Goal: Information Seeking & Learning: Find specific fact

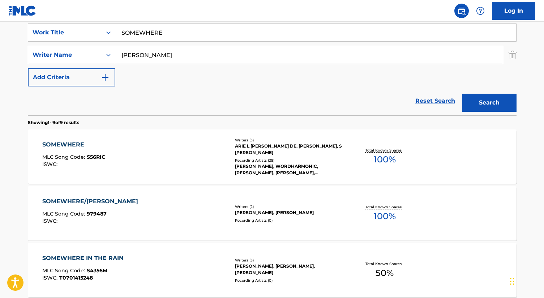
click at [162, 36] on input "SOMEWHERE" at bounding box center [315, 32] width 401 height 17
paste input "I'LL BE THERE FOR YOU"
type input "I'LL BE THERE FOR YOU"
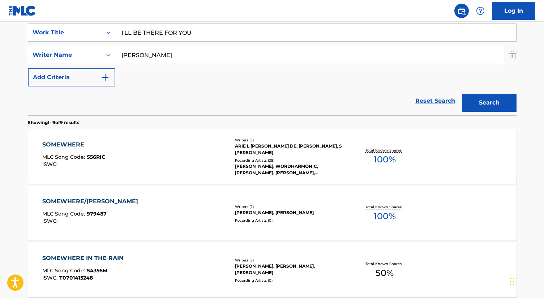
type input "[PERSON_NAME]"
click at [462, 94] on button "Search" at bounding box center [489, 103] width 54 height 18
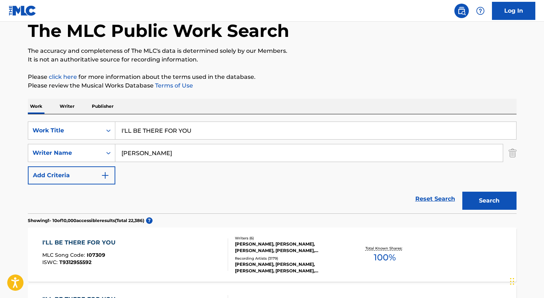
scroll to position [137, 0]
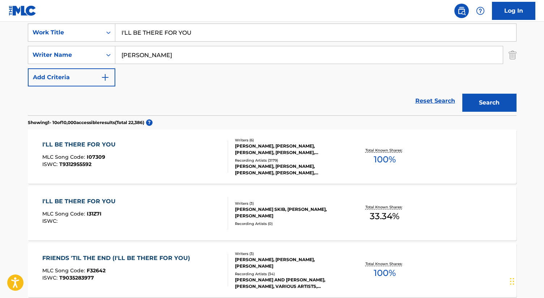
click at [155, 149] on div "I'LL BE THERE FOR YOU MLC Song Code : I07309 ISWC : T9312955592" at bounding box center [135, 156] width 186 height 33
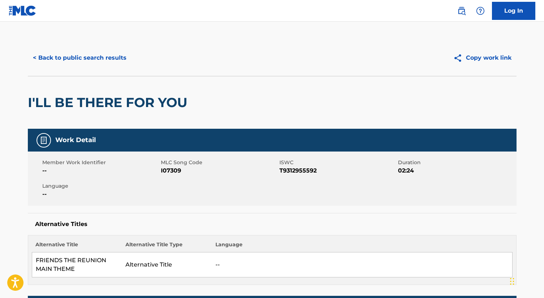
click at [162, 171] on span "I07309" at bounding box center [219, 170] width 117 height 9
copy span "I07309"
click at [304, 173] on span "T9312955592" at bounding box center [337, 170] width 117 height 9
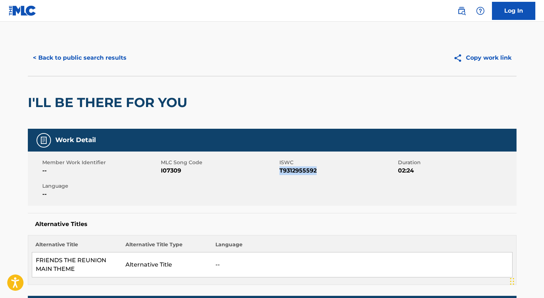
copy span "T9312955592"
click at [100, 49] on button "< Back to public search results" at bounding box center [80, 58] width 104 height 18
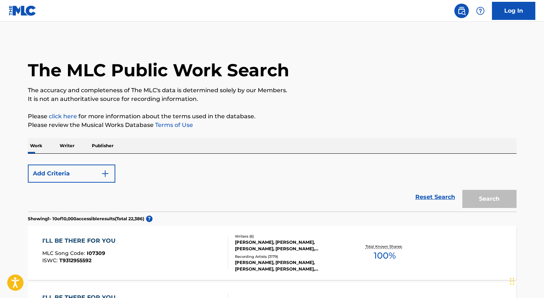
scroll to position [136, 0]
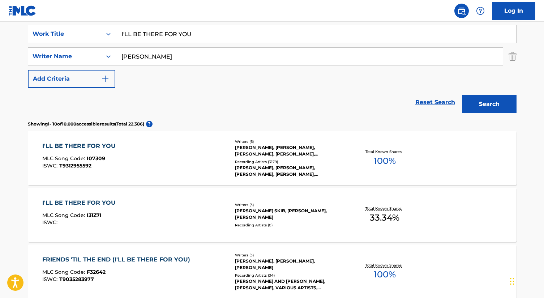
click at [187, 26] on input "I'LL BE THERE FOR YOU" at bounding box center [315, 33] width 401 height 17
paste input "GREEN EYES"
type input "GREEN EYES"
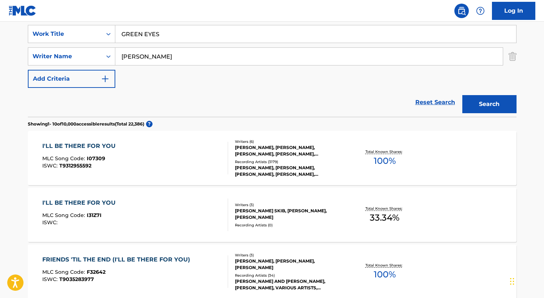
type input "[PERSON_NAME]"
click at [462, 95] on button "Search" at bounding box center [489, 104] width 54 height 18
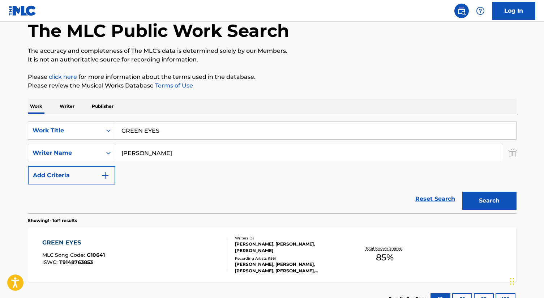
scroll to position [95, 0]
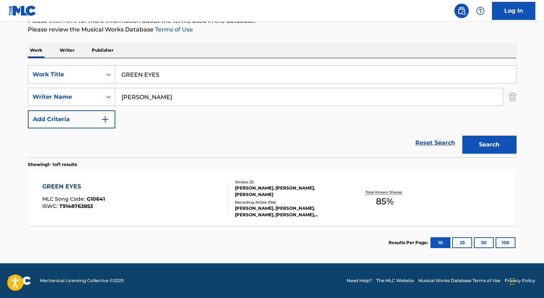
click at [200, 189] on div "GREEN EYES MLC Song Code : G10641 ISWC : T9148763853" at bounding box center [135, 198] width 186 height 33
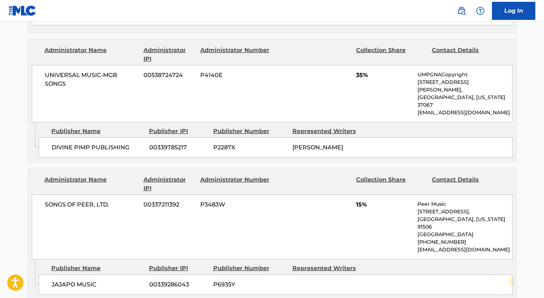
scroll to position [433, 0]
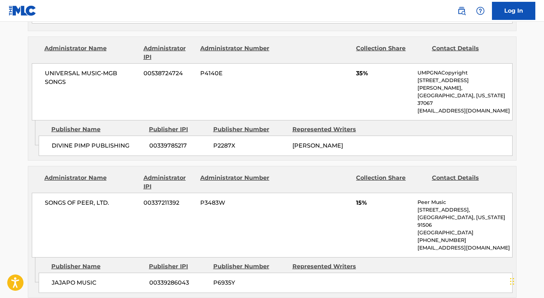
click at [91, 198] on span "SONGS OF PEER, LTD." at bounding box center [92, 202] width 94 height 9
copy div "SONGS OF PEER, LTD."
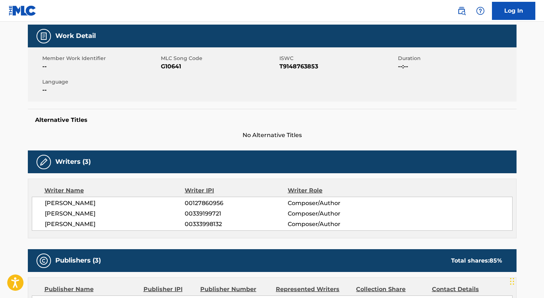
scroll to position [0, 0]
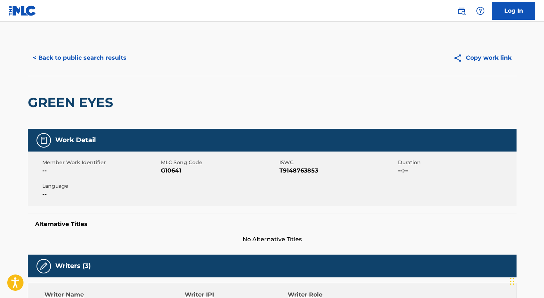
click at [74, 100] on h2 "GREEN EYES" at bounding box center [72, 102] width 89 height 16
click at [74, 101] on h2 "GREEN EYES" at bounding box center [72, 102] width 89 height 16
copy div "GREEN EYES"
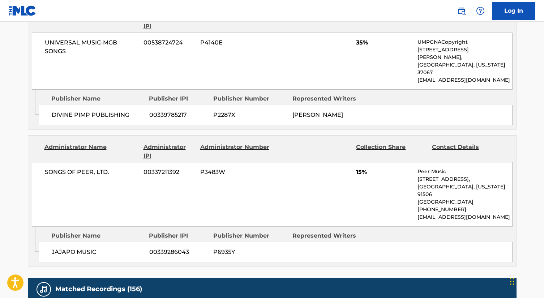
scroll to position [464, 0]
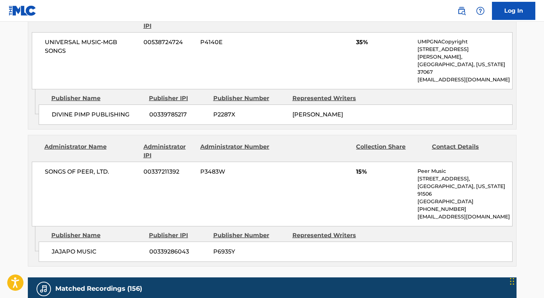
click at [66, 247] on span "JAJAPO MUSIC" at bounding box center [98, 251] width 92 height 9
copy div "JAJAPO MUSIC"
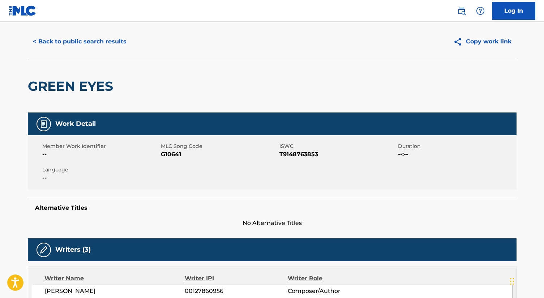
scroll to position [0, 0]
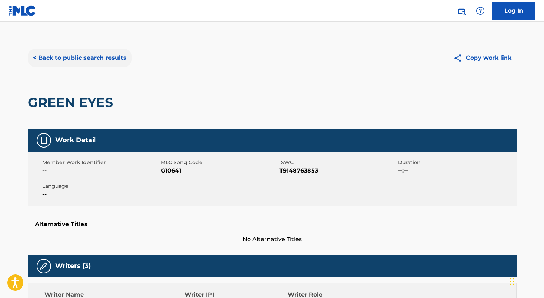
click at [94, 59] on button "< Back to public search results" at bounding box center [80, 58] width 104 height 18
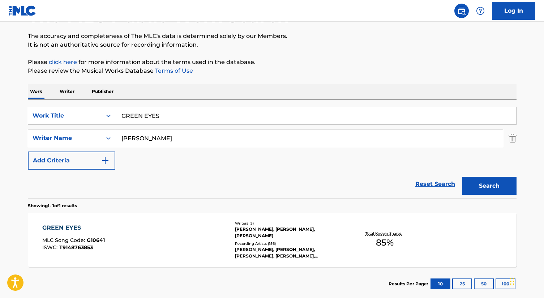
click at [206, 249] on div "GREEN EYES MLC Song Code : G10641 ISWC : T9148763853" at bounding box center [135, 239] width 186 height 33
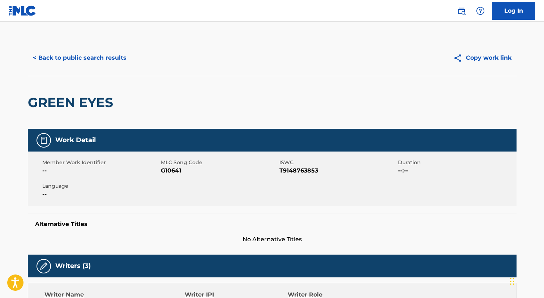
click at [175, 171] on span "G10641" at bounding box center [219, 170] width 117 height 9
copy span "G10641"
click at [93, 60] on button "< Back to public search results" at bounding box center [80, 58] width 104 height 18
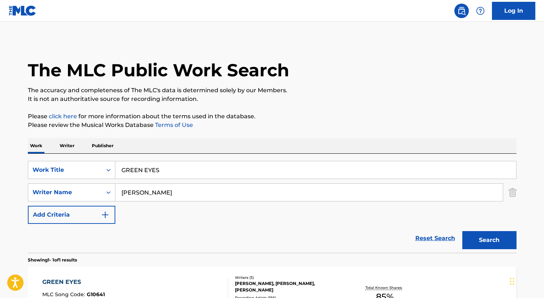
scroll to position [54, 0]
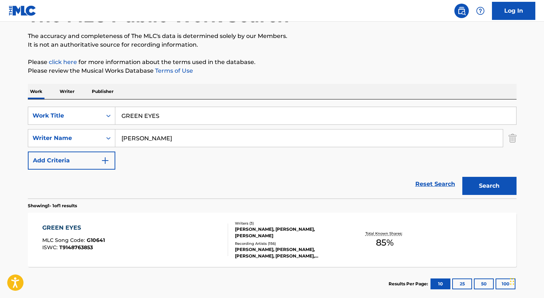
click at [159, 120] on input "GREEN EYES" at bounding box center [315, 115] width 401 height 17
paste input "BEHIND BLUE"
type input "BEHIND BLUE EYES"
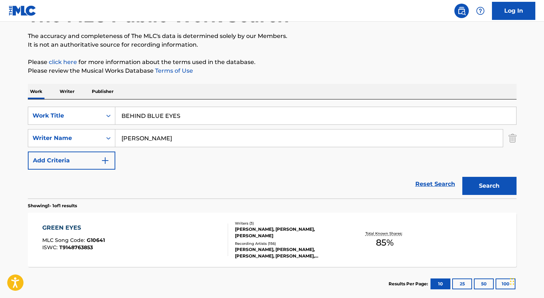
type input "[PERSON_NAME]"
click at [462, 177] on button "Search" at bounding box center [489, 186] width 54 height 18
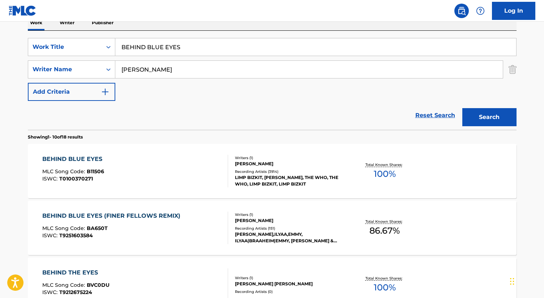
scroll to position [129, 0]
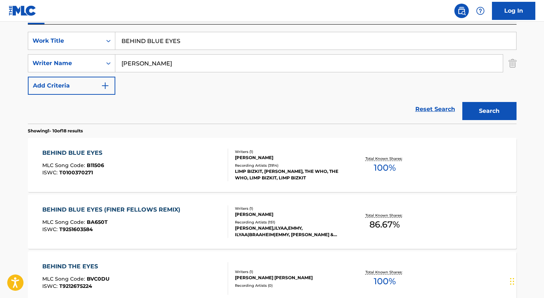
click at [159, 157] on div "BEHIND BLUE EYES MLC Song Code : B11506 ISWC : T0100370271" at bounding box center [135, 165] width 186 height 33
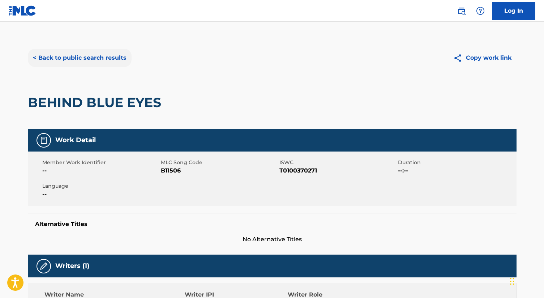
click at [92, 55] on button "< Back to public search results" at bounding box center [80, 58] width 104 height 18
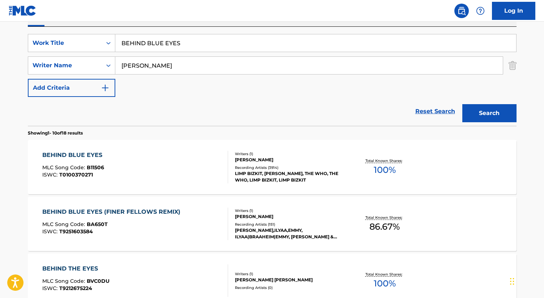
click at [160, 47] on input "BEHIND BLUE EYES" at bounding box center [315, 42] width 401 height 17
paste input "CURE FOR THE ITCH"
type input "CURE FOR THE ITCH"
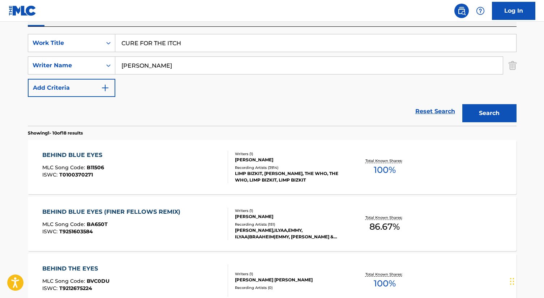
click at [155, 71] on input "[PERSON_NAME]" at bounding box center [308, 65] width 387 height 17
type input "SHINODA"
click at [462, 104] on button "Search" at bounding box center [489, 113] width 54 height 18
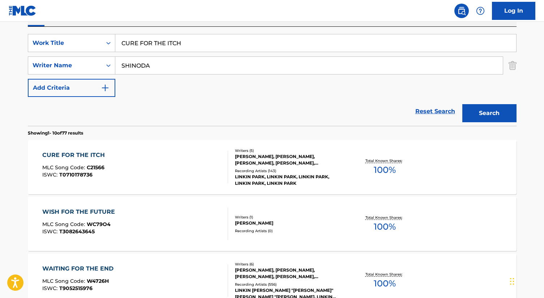
click at [93, 169] on span "C21566" at bounding box center [96, 167] width 18 height 7
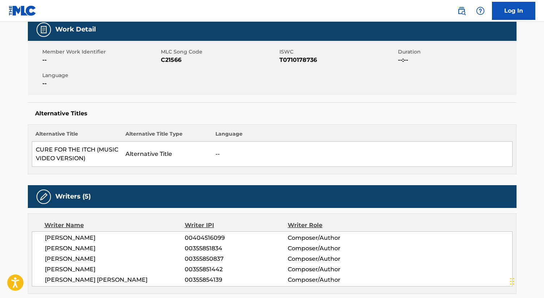
scroll to position [114, 0]
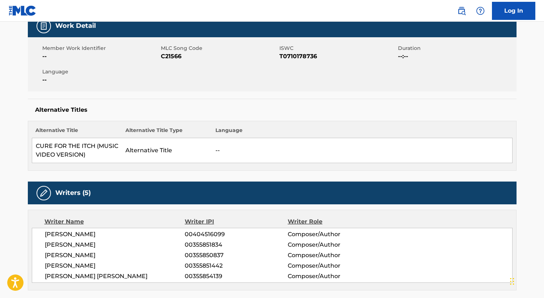
click at [166, 53] on span "C21566" at bounding box center [219, 56] width 117 height 9
copy span "C21566"
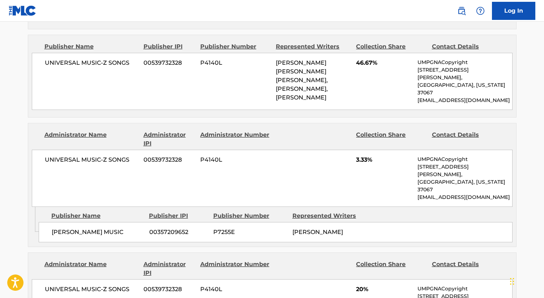
scroll to position [364, 0]
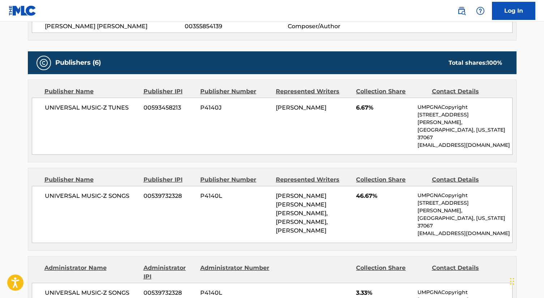
click at [82, 107] on span "UNIVERSAL MUSIC-Z TUNES" at bounding box center [92, 107] width 94 height 9
copy div "UNIVERSAL MUSIC-Z TUNES"
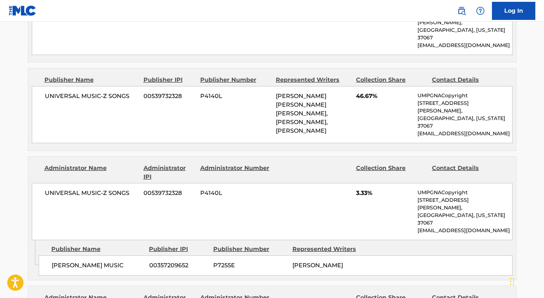
scroll to position [471, 0]
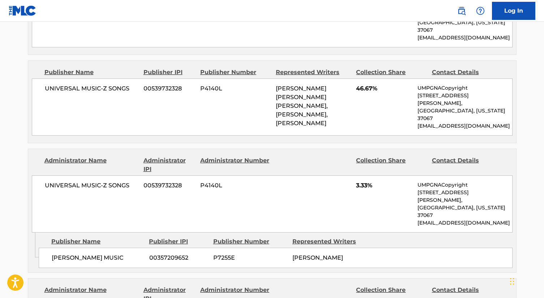
click at [103, 84] on span "UNIVERSAL MUSIC-Z SONGS" at bounding box center [92, 88] width 94 height 9
copy div "UNIVERSAL MUSIC-Z SONGS"
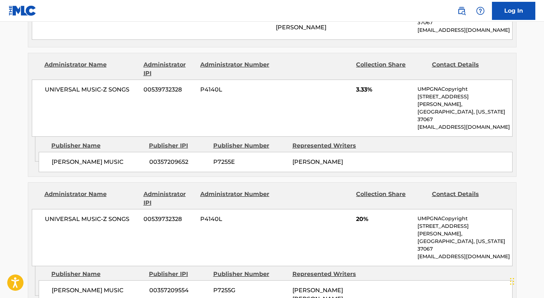
scroll to position [570, 0]
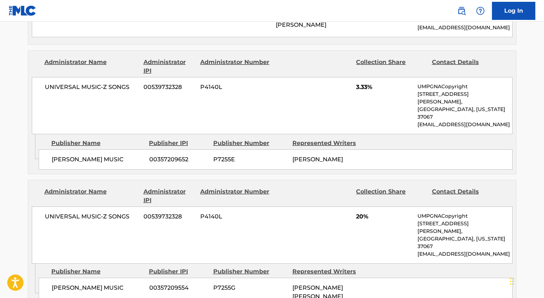
click at [96, 83] on span "UNIVERSAL MUSIC-Z SONGS" at bounding box center [92, 87] width 94 height 9
copy div "UNIVERSAL MUSIC-Z SONGS"
click at [108, 149] on div "[PERSON_NAME] MUSIC 00357209652 P7255E [PERSON_NAME]" at bounding box center [276, 159] width 474 height 20
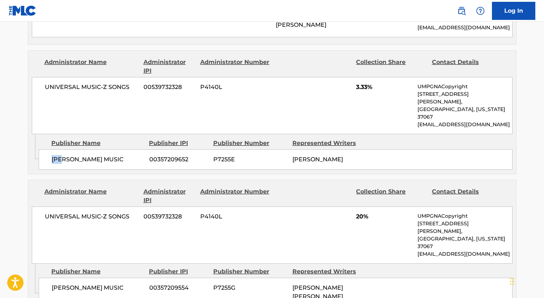
click at [108, 149] on div "[PERSON_NAME] MUSIC 00357209652 P7255E [PERSON_NAME]" at bounding box center [276, 159] width 474 height 20
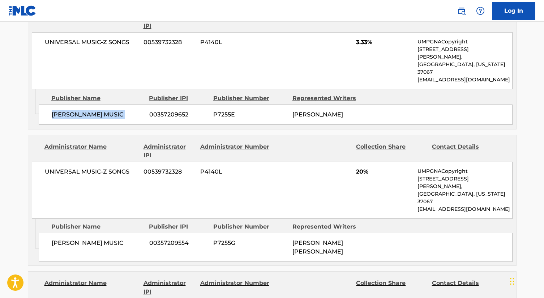
scroll to position [631, 0]
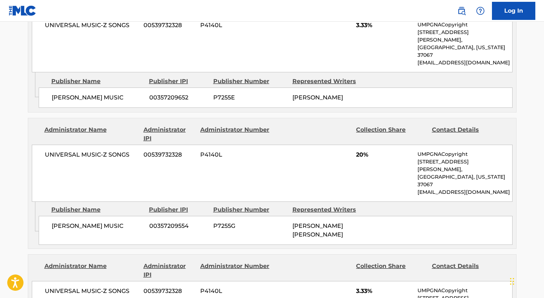
click at [101, 150] on span "UNIVERSAL MUSIC-Z SONGS" at bounding box center [92, 154] width 94 height 9
click at [98, 222] on span "[PERSON_NAME] MUSIC" at bounding box center [98, 226] width 92 height 9
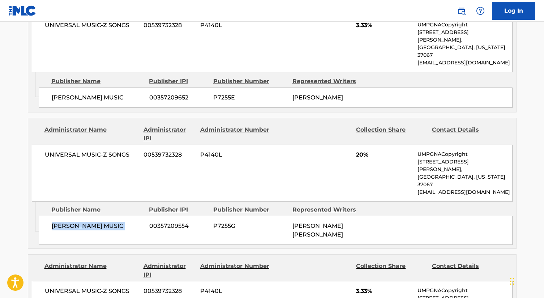
click at [98, 222] on span "[PERSON_NAME] MUSIC" at bounding box center [98, 226] width 92 height 9
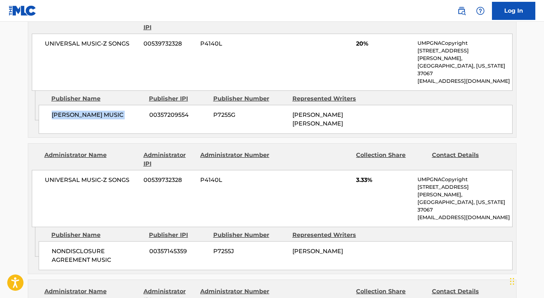
scroll to position [748, 0]
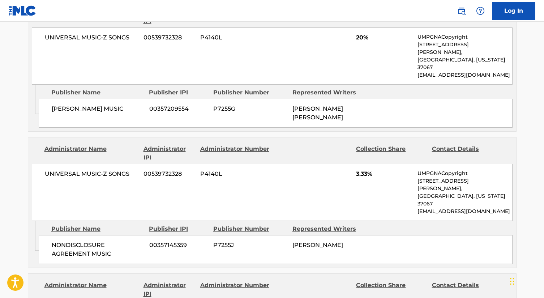
click at [99, 169] on span "UNIVERSAL MUSIC-Z SONGS" at bounding box center [92, 173] width 94 height 9
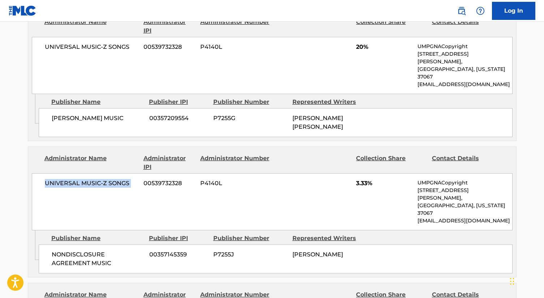
scroll to position [749, 0]
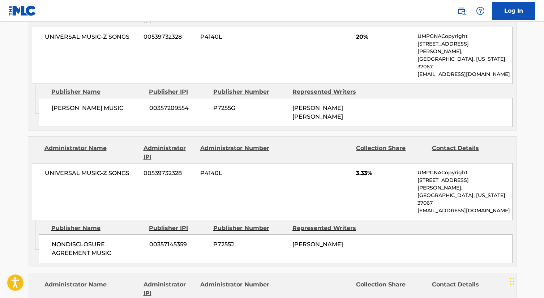
click at [78, 240] on span "NONDISCLOSURE AGREEMENT MUSIC" at bounding box center [98, 248] width 92 height 17
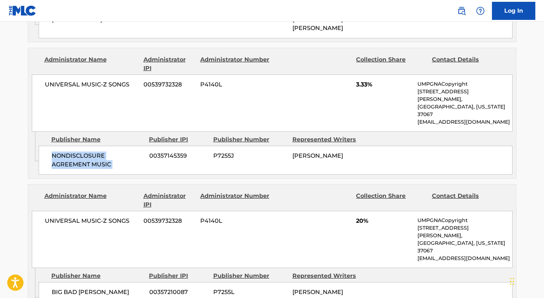
scroll to position [842, 0]
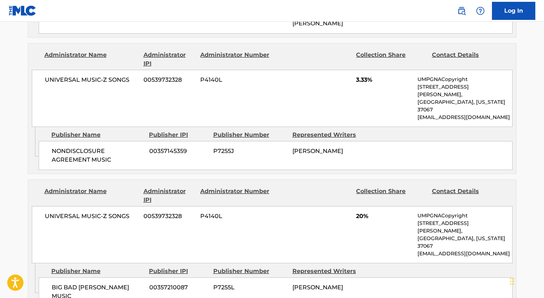
click at [98, 212] on span "UNIVERSAL MUSIC-Z SONGS" at bounding box center [92, 216] width 94 height 9
click at [87, 283] on span "BIG BAD [PERSON_NAME] MUSIC" at bounding box center [98, 291] width 92 height 17
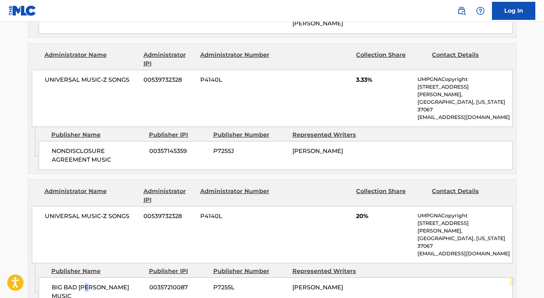
click at [87, 283] on span "BIG BAD [PERSON_NAME] MUSIC" at bounding box center [98, 291] width 92 height 17
click at [287, 179] on div "Administrator Name Administrator IPI Administrator Number Collection Share Cont…" at bounding box center [272, 244] width 489 height 131
click at [67, 283] on span "BIG BAD [PERSON_NAME] MUSIC" at bounding box center [98, 291] width 92 height 17
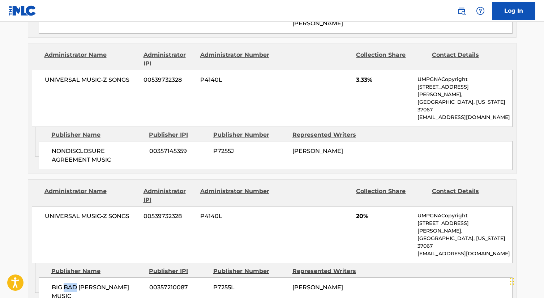
click at [67, 283] on span "BIG BAD [PERSON_NAME] MUSIC" at bounding box center [98, 291] width 92 height 17
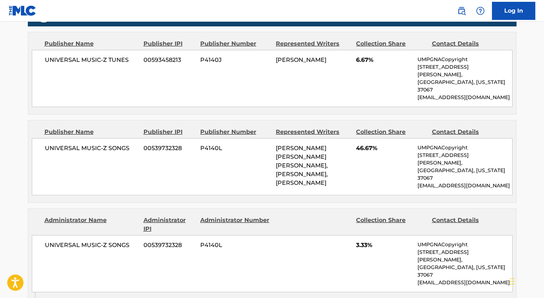
scroll to position [0, 0]
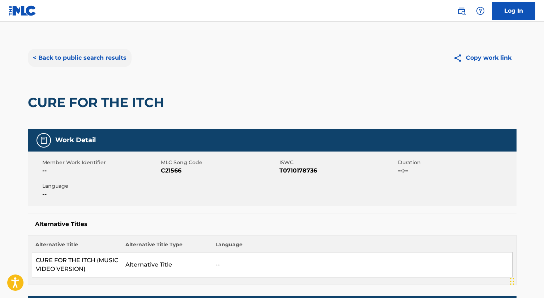
click at [79, 64] on button "< Back to public search results" at bounding box center [80, 58] width 104 height 18
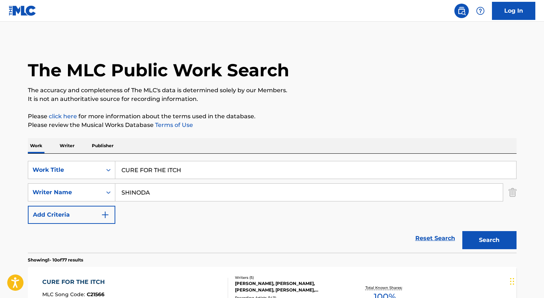
scroll to position [126, 0]
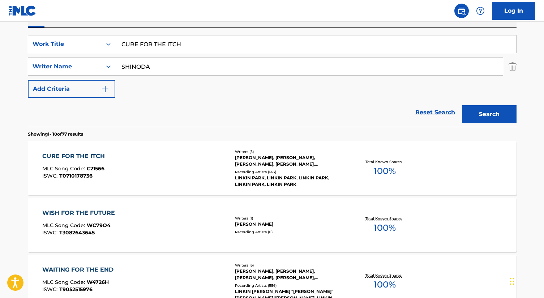
click at [144, 34] on div "SearchWithCriteriae798ffd2-a2ae-4ee0-8897-9389b0c941e6 Work Title CURE FOR THE …" at bounding box center [272, 77] width 489 height 99
click at [144, 40] on input "CURE FOR THE ITCH" at bounding box center [315, 43] width 401 height 17
paste input "WONDERFUL TONIGHT"
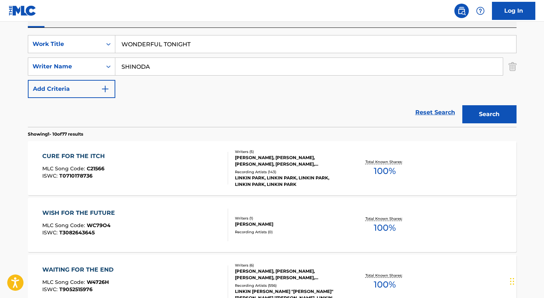
type input "WONDERFUL TONIGHT"
type input "[PERSON_NAME]"
click at [462, 105] on button "Search" at bounding box center [489, 114] width 54 height 18
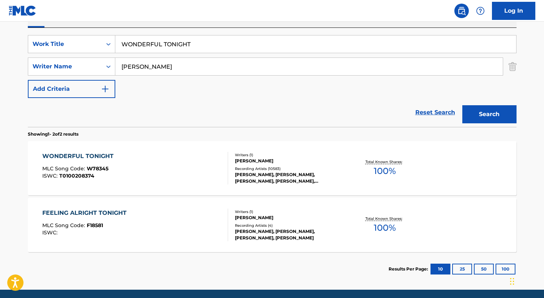
click at [152, 153] on div "WONDERFUL TONIGHT MLC Song Code : W78345 ISWC : T0100208374" at bounding box center [135, 168] width 186 height 33
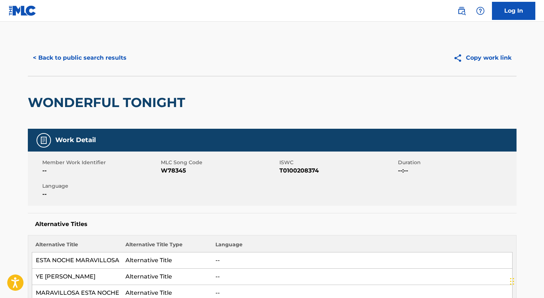
scroll to position [15, 0]
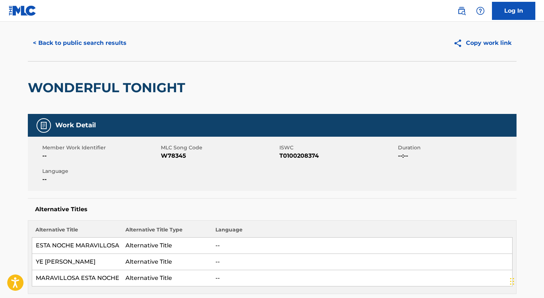
click at [175, 154] on span "W78345" at bounding box center [219, 155] width 117 height 9
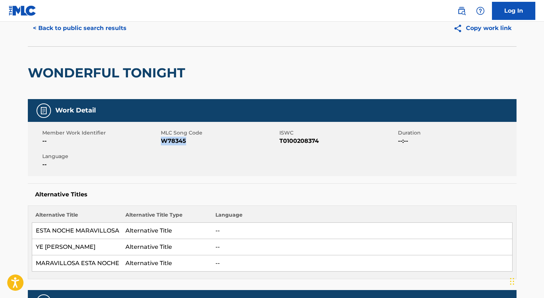
scroll to position [0, 0]
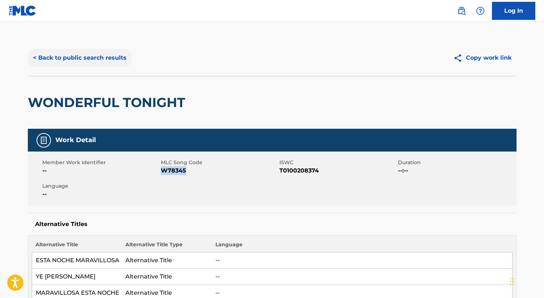
click at [72, 63] on button "< Back to public search results" at bounding box center [80, 58] width 104 height 18
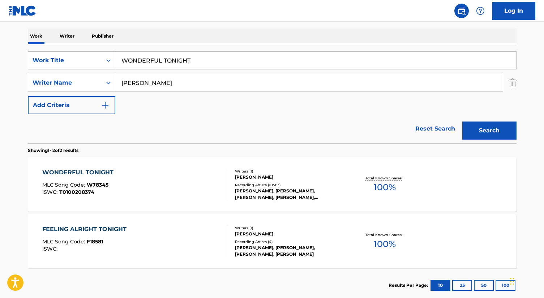
click at [151, 55] on input "WONDERFUL TONIGHT" at bounding box center [315, 60] width 401 height 17
paste input "RIGHT HERE WAITING"
type input "RIGHT HERE WAITING"
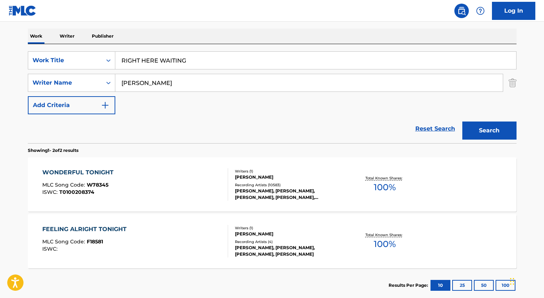
type input "[PERSON_NAME]"
click at [462, 121] on button "Search" at bounding box center [489, 130] width 54 height 18
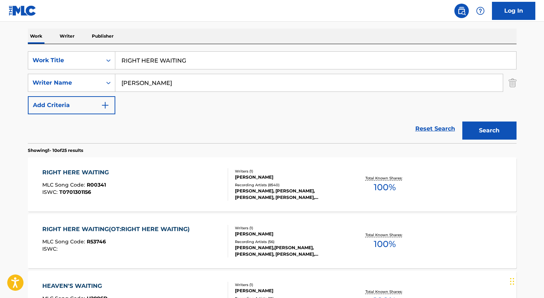
click at [126, 189] on div "RIGHT HERE WAITING MLC Song Code : R00341 ISWC : T0701301156" at bounding box center [135, 184] width 186 height 33
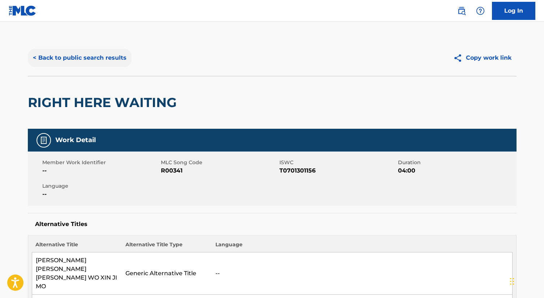
click at [60, 52] on button "< Back to public search results" at bounding box center [80, 58] width 104 height 18
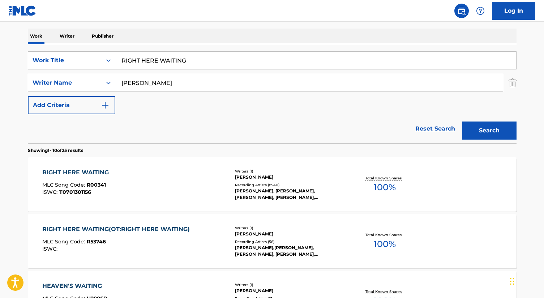
click at [149, 63] on input "RIGHT HERE WAITING" at bounding box center [315, 60] width 401 height 17
paste input "WHAT DREAMS ARE MADE OF"
type input "WHAT DREAMS ARE MADE OF"
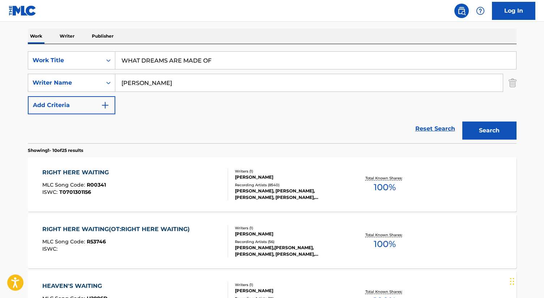
type input "[PERSON_NAME]"
click at [462, 121] on button "Search" at bounding box center [489, 130] width 54 height 18
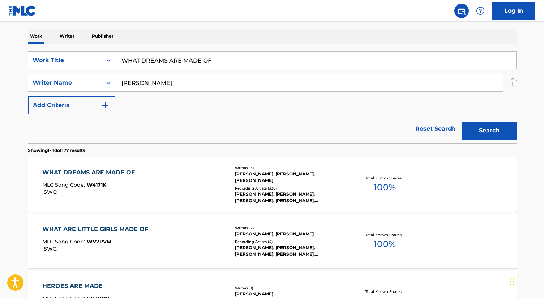
click at [154, 183] on div "WHAT DREAMS ARE MADE OF MLC Song Code : W4171K ISWC :" at bounding box center [135, 184] width 186 height 33
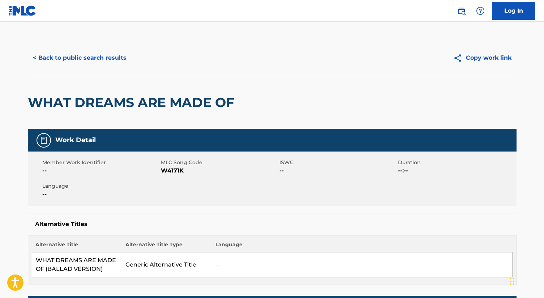
scroll to position [14, 0]
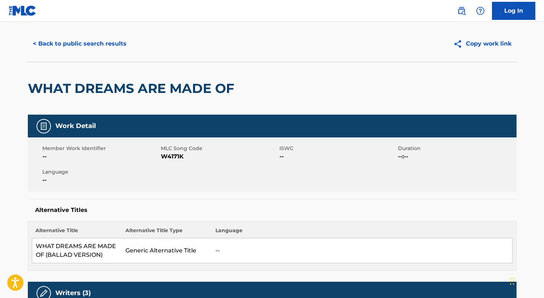
click at [179, 163] on div "Member Work Identifier -- MLC Song Code W4171K ISWC -- Duration --:-- Language …" at bounding box center [272, 164] width 489 height 54
click at [179, 153] on span "W4171K" at bounding box center [219, 156] width 117 height 9
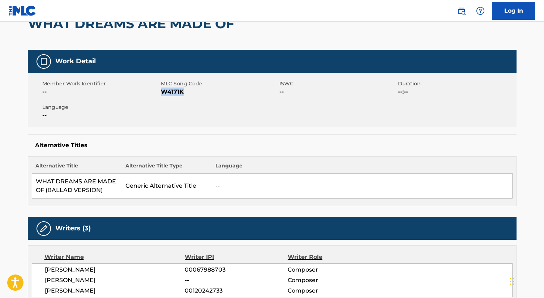
scroll to position [0, 0]
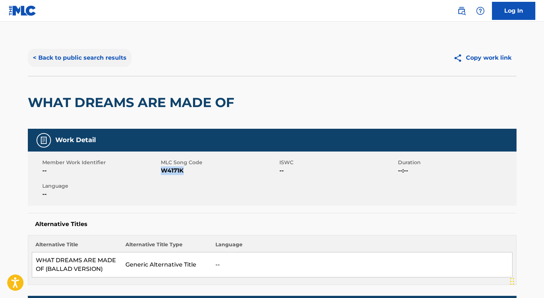
click at [64, 52] on button "< Back to public search results" at bounding box center [80, 58] width 104 height 18
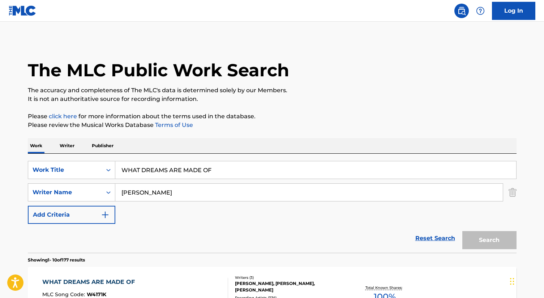
scroll to position [109, 0]
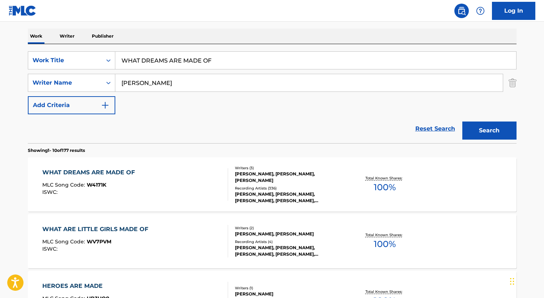
click at [192, 66] on input "WHAT DREAMS ARE MADE OF" at bounding box center [315, 60] width 401 height 17
paste input "DECODE"
type input "DECODE"
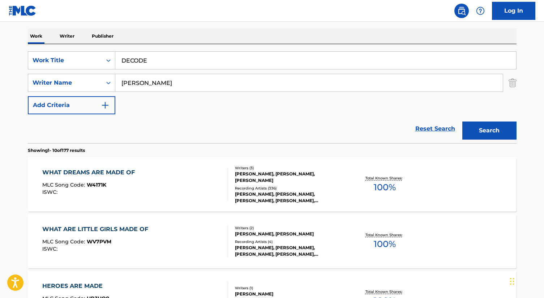
type input "[PERSON_NAME]"
click at [462, 121] on button "Search" at bounding box center [489, 130] width 54 height 18
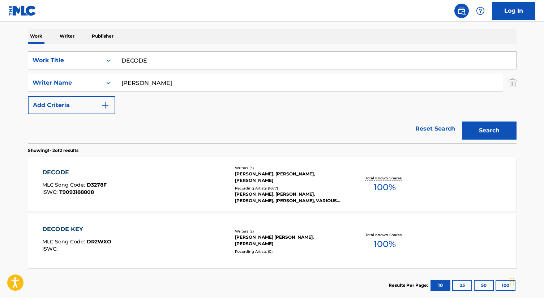
click at [144, 181] on div "DECODE MLC Song Code : D3278F ISWC : T9093188808" at bounding box center [135, 184] width 186 height 33
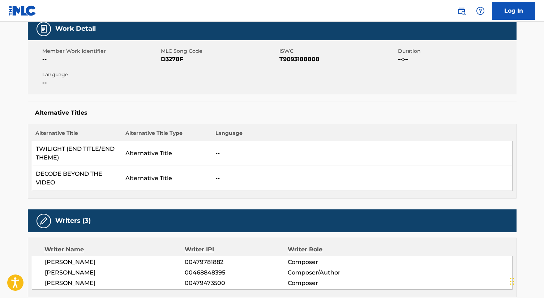
scroll to position [105, 0]
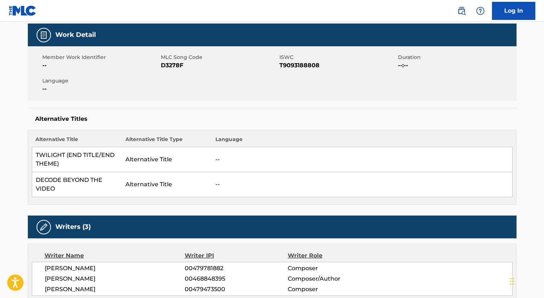
click at [171, 66] on span "D3278F" at bounding box center [219, 65] width 117 height 9
click at [307, 67] on span "T9093188808" at bounding box center [337, 65] width 117 height 9
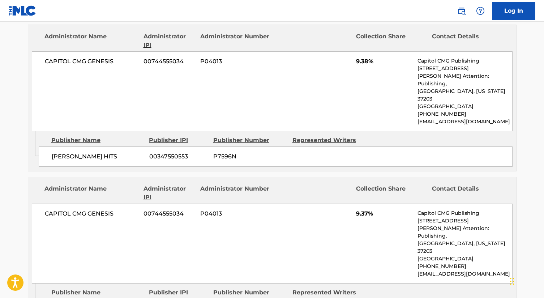
scroll to position [693, 0]
